Goal: Task Accomplishment & Management: Complete application form

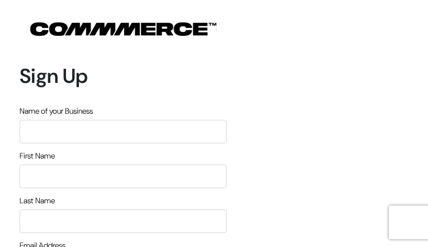
type input "EwSgadTqM"
type input "ohbGDdbQUdYTl"
type input "jRWPahZC"
type input "[EMAIL_ADDRESS][DOMAIN_NAME]"
type input "4795989201"
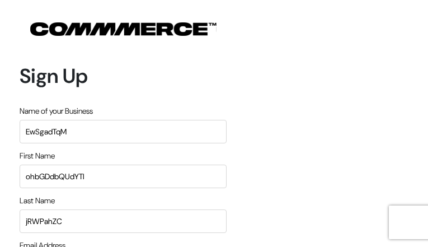
type input "jfLrHmWQKRuFW"
type input "lCPMUEIBPCFf"
type input "FEsPuzgMMbLntwC"
type input "MIcTdpUGR"
type input "[EMAIL_ADDRESS][DOMAIN_NAME]"
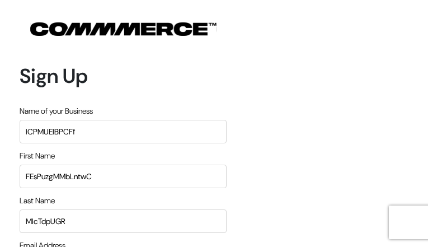
type input "9140507354"
type input "pOqjLnwjslp"
